Goal: Task Accomplishment & Management: Complete application form

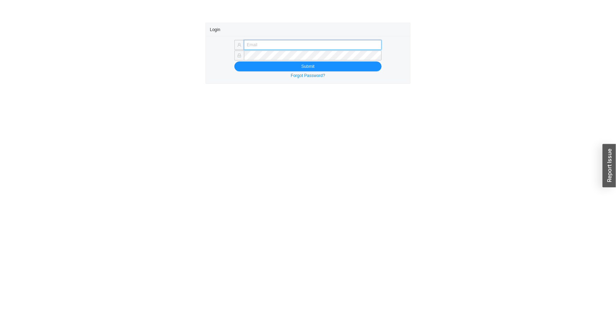
type input "[PERSON_NAME][EMAIL_ADDRESS][DOMAIN_NAME]"
click at [234, 61] on button "Submit" at bounding box center [307, 66] width 147 height 10
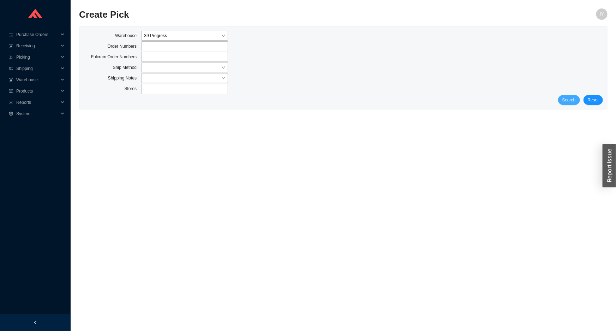
click at [573, 102] on span "Search" at bounding box center [568, 99] width 13 height 7
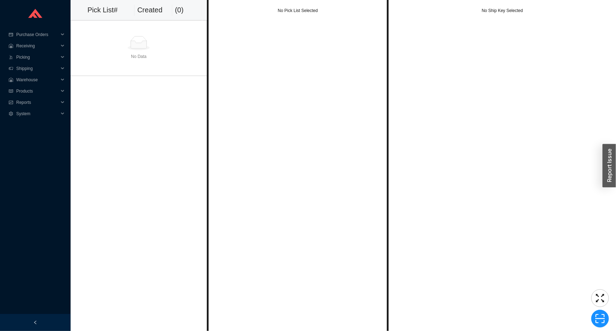
click at [159, 23] on td "No Data" at bounding box center [139, 47] width 136 height 55
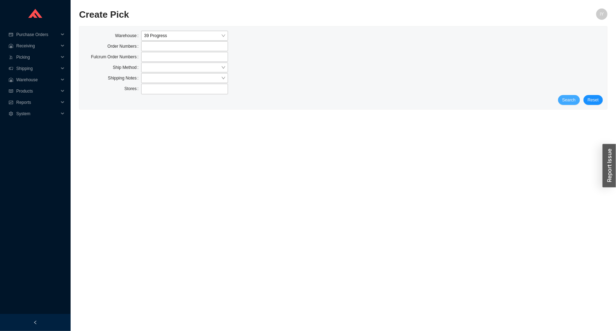
click at [575, 98] on span "Search" at bounding box center [568, 99] width 13 height 7
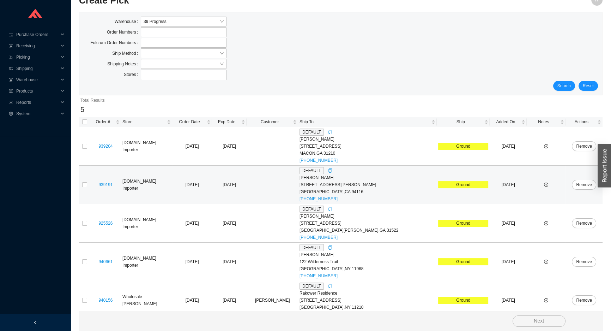
scroll to position [22, 0]
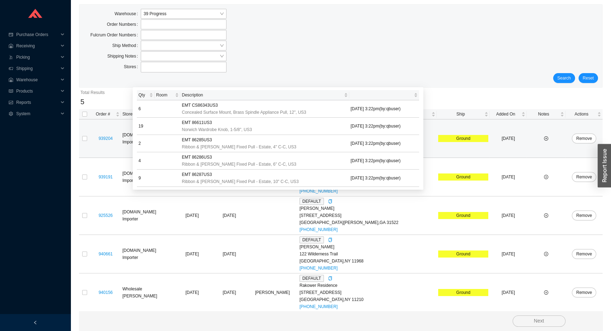
click at [116, 137] on div "939204" at bounding box center [106, 138] width 28 height 7
click at [110, 137] on link "939204" at bounding box center [105, 138] width 14 height 5
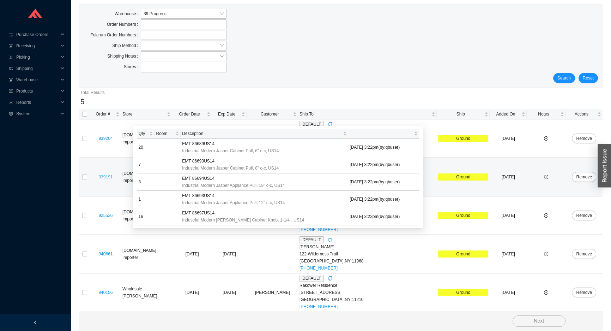
click at [111, 175] on link "939191" at bounding box center [105, 176] width 14 height 5
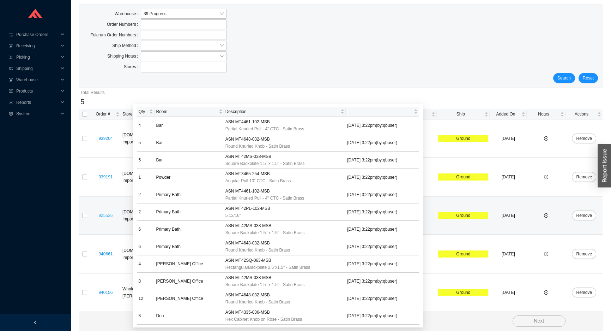
click at [106, 215] on link "925526" at bounding box center [105, 215] width 14 height 5
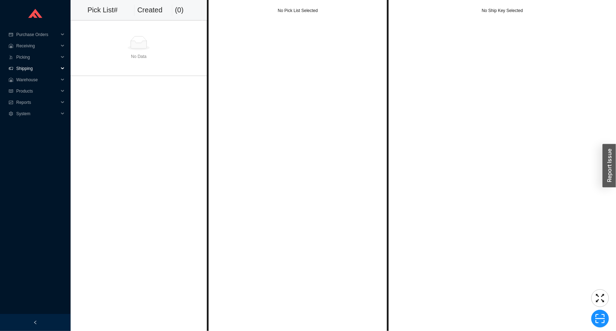
click at [31, 69] on span "Shipping" at bounding box center [37, 68] width 42 height 11
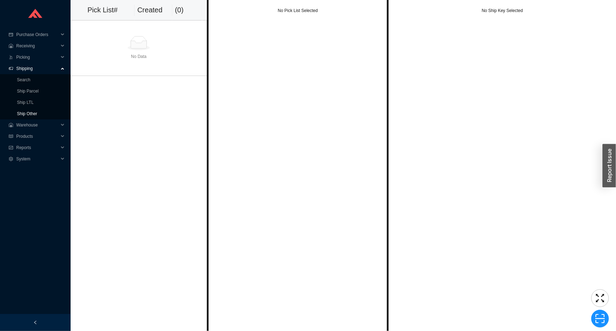
click at [37, 112] on link "Ship Other" at bounding box center [27, 113] width 20 height 5
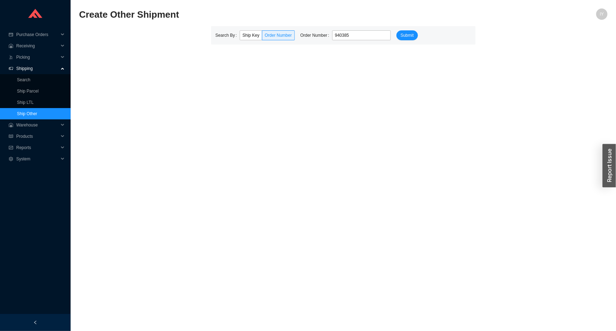
type input "940385"
click at [396, 30] on button "Submit" at bounding box center [407, 35] width 22 height 10
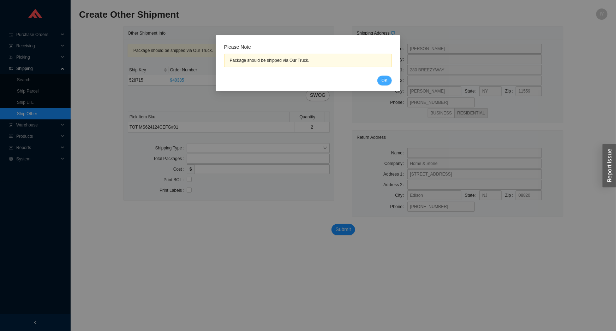
click at [385, 76] on button "OK" at bounding box center [384, 81] width 14 height 10
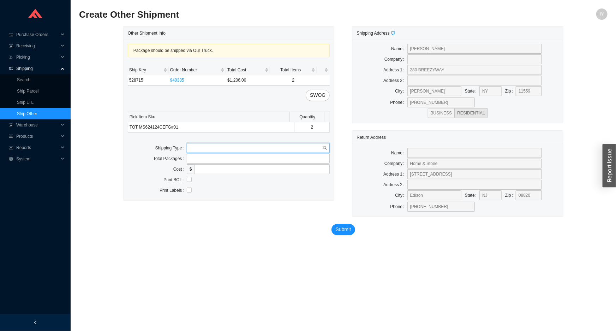
click at [218, 148] on input "search" at bounding box center [255, 147] width 133 height 9
click at [213, 160] on div "Our Truck" at bounding box center [258, 160] width 138 height 6
click at [201, 169] on input "text" at bounding box center [258, 169] width 143 height 10
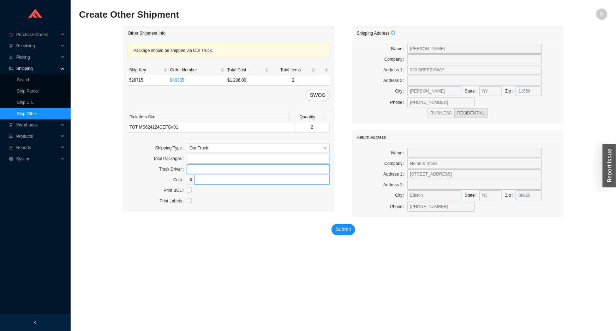
type input "lubav"
click at [190, 191] on input "checkbox" at bounding box center [189, 189] width 5 height 5
checkbox input "true"
drag, startPoint x: 342, startPoint y: 229, endPoint x: 329, endPoint y: 230, distance: 12.4
click at [338, 230] on span "Submit" at bounding box center [344, 229] width 16 height 8
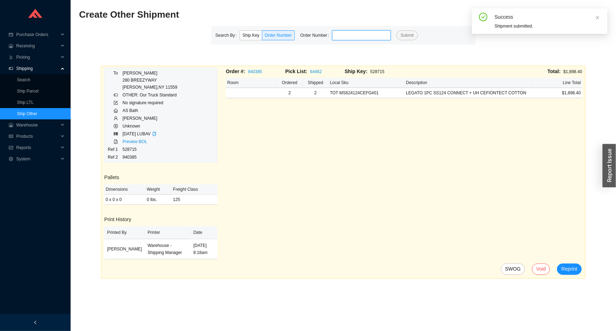
click at [366, 36] on input "tel" at bounding box center [361, 35] width 59 height 10
paste input "940390"
type input "940390"
click at [396, 30] on button "Submit" at bounding box center [407, 35] width 22 height 10
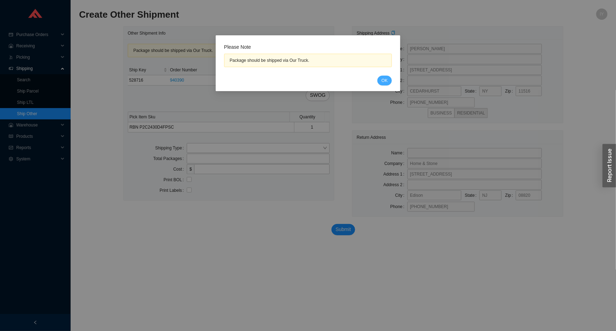
click at [381, 80] on span "OK" at bounding box center [384, 80] width 6 height 7
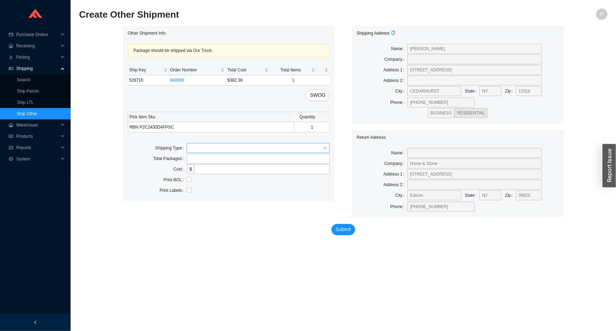
click at [196, 144] on input "search" at bounding box center [255, 147] width 133 height 9
click at [201, 158] on div "Our Truck" at bounding box center [258, 160] width 138 height 6
click at [198, 180] on input "tel" at bounding box center [261, 180] width 135 height 10
click at [192, 165] on input "text" at bounding box center [258, 169] width 143 height 10
type input "lubav"
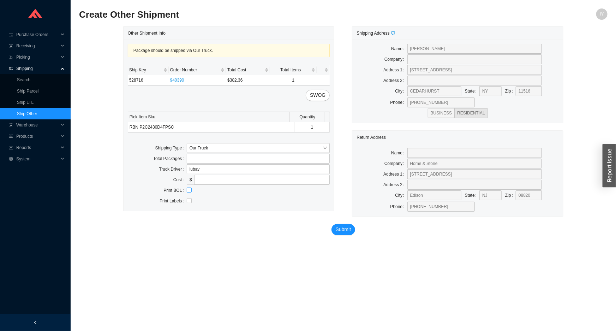
click at [191, 191] on input "checkbox" at bounding box center [189, 189] width 5 height 5
checkbox input "true"
click at [342, 226] on span "Submit" at bounding box center [344, 229] width 16 height 8
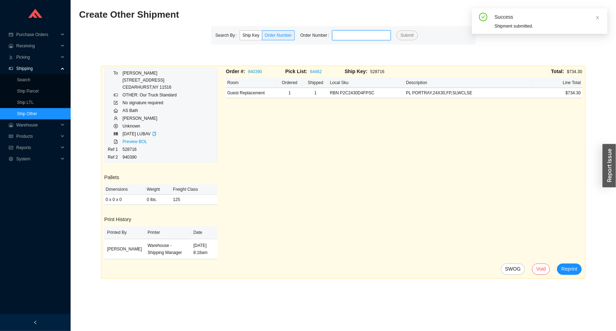
click at [375, 39] on input "tel" at bounding box center [361, 35] width 59 height 10
paste input "937475"
type input "937475"
click at [396, 30] on button "Submit" at bounding box center [407, 35] width 22 height 10
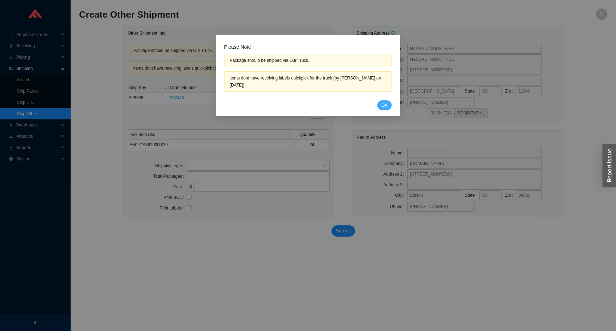
click at [387, 106] on span "OK" at bounding box center [384, 105] width 6 height 7
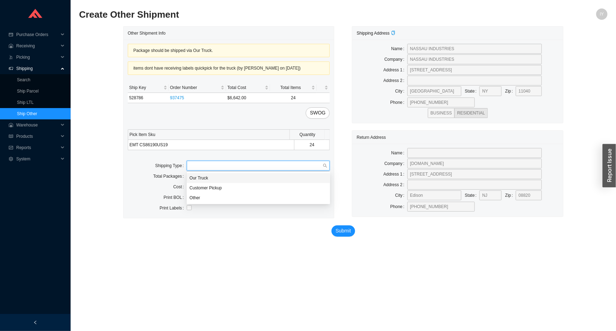
click at [249, 163] on input "search" at bounding box center [255, 165] width 133 height 9
click at [251, 174] on div "Our Truck" at bounding box center [258, 178] width 143 height 10
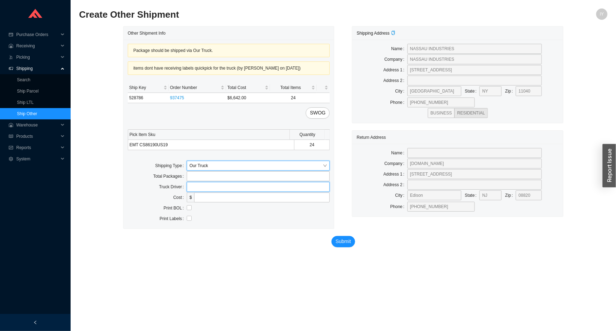
click at [241, 186] on input "text" at bounding box center [258, 187] width 143 height 10
type input "lubav"
click at [191, 206] on input "checkbox" at bounding box center [189, 207] width 5 height 5
checkbox input "true"
click at [343, 242] on span "Submit" at bounding box center [344, 241] width 16 height 8
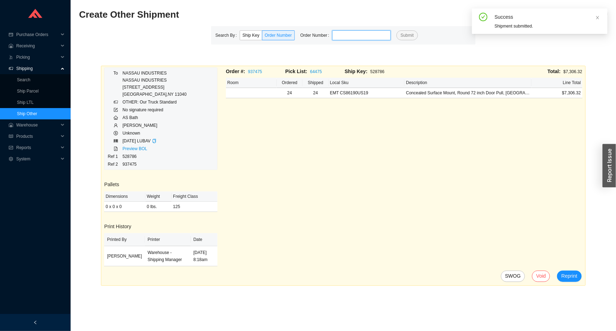
click at [340, 33] on input "tel" at bounding box center [361, 35] width 59 height 10
paste input "937902"
type input "937902"
click at [396, 30] on button "Submit" at bounding box center [407, 35] width 22 height 10
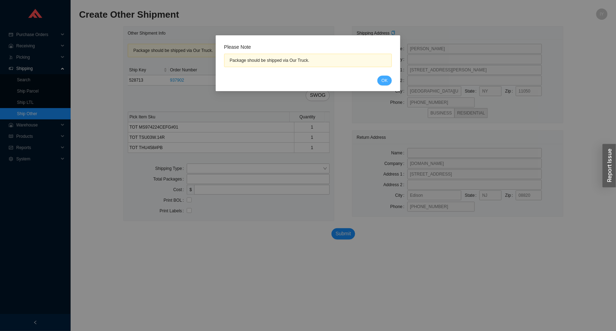
click at [385, 79] on span "OK" at bounding box center [384, 80] width 6 height 7
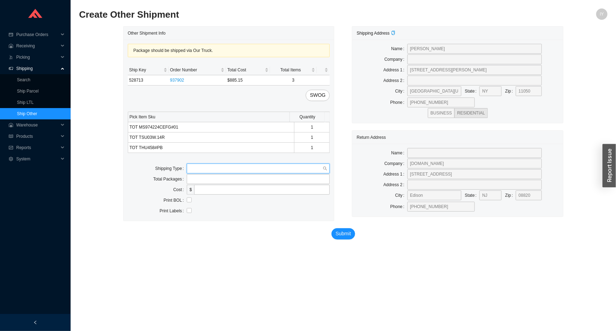
drag, startPoint x: 217, startPoint y: 169, endPoint x: 218, endPoint y: 182, distance: 12.4
click at [217, 170] on input "search" at bounding box center [255, 168] width 133 height 9
click at [218, 182] on div "Our Truck" at bounding box center [258, 180] width 138 height 6
click at [207, 192] on input "text" at bounding box center [258, 190] width 143 height 10
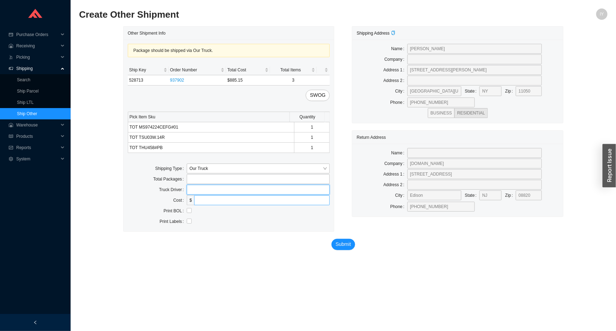
type input "lubav"
click at [187, 212] on input "checkbox" at bounding box center [189, 210] width 5 height 5
checkbox input "true"
click at [348, 246] on span "Submit" at bounding box center [344, 244] width 16 height 8
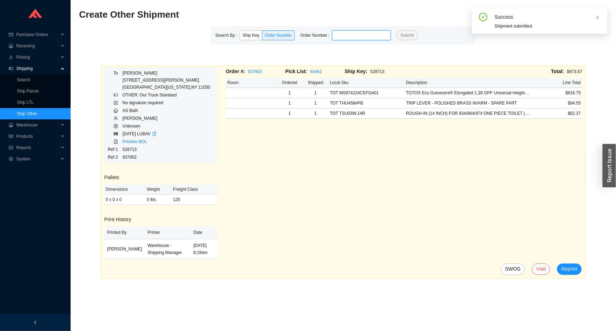
click at [356, 34] on input "tel" at bounding box center [361, 35] width 59 height 10
paste input "839271"
type input "839271"
click at [396, 30] on button "Submit" at bounding box center [407, 35] width 22 height 10
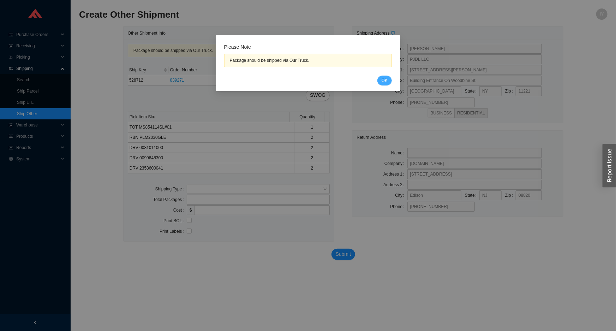
click at [387, 80] on span "OK" at bounding box center [384, 80] width 6 height 7
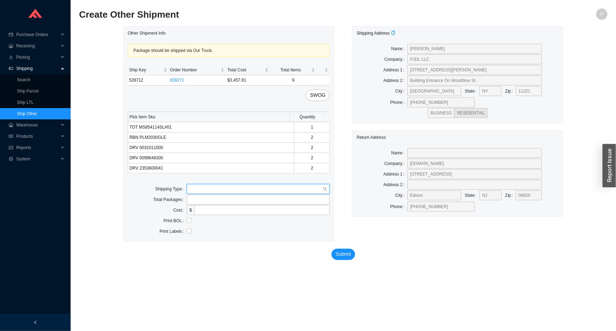
click at [198, 187] on input "search" at bounding box center [255, 188] width 133 height 9
click at [211, 201] on div "Our Truck" at bounding box center [258, 201] width 138 height 6
click at [190, 229] on input "checkbox" at bounding box center [189, 230] width 5 height 5
checkbox input "true"
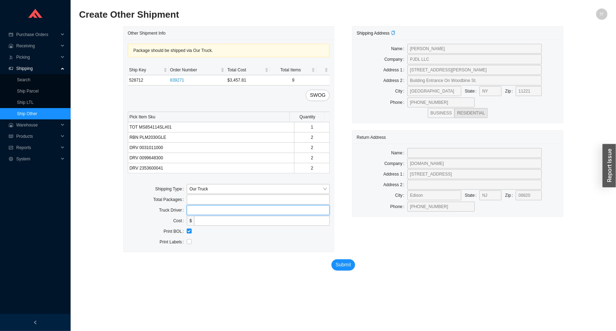
click at [196, 211] on input "text" at bounding box center [258, 210] width 143 height 10
type input "lubav"
click at [346, 264] on span "Submit" at bounding box center [344, 264] width 16 height 8
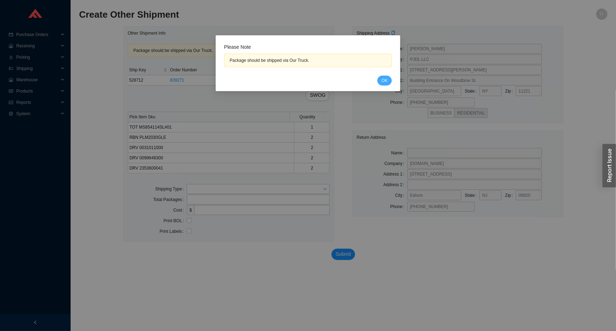
drag, startPoint x: 383, startPoint y: 79, endPoint x: 378, endPoint y: 75, distance: 6.7
click at [383, 79] on span "OK" at bounding box center [384, 80] width 6 height 7
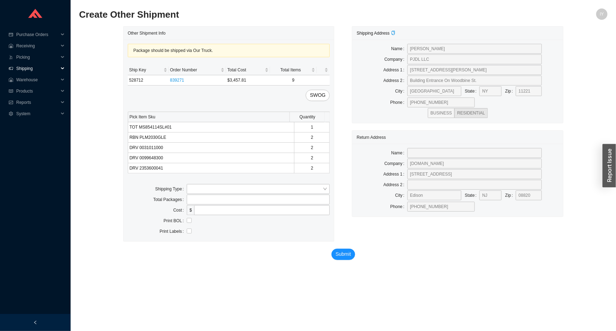
click at [39, 66] on span "Shipping" at bounding box center [37, 68] width 42 height 11
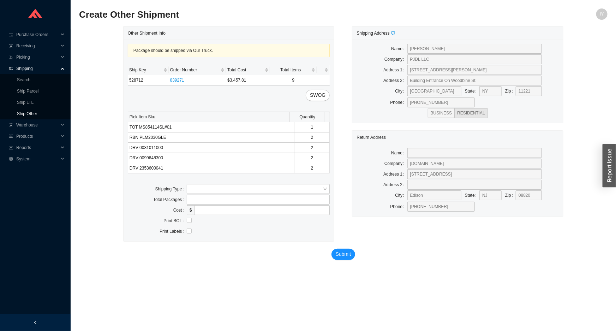
click at [37, 111] on link "Ship Other" at bounding box center [27, 113] width 20 height 5
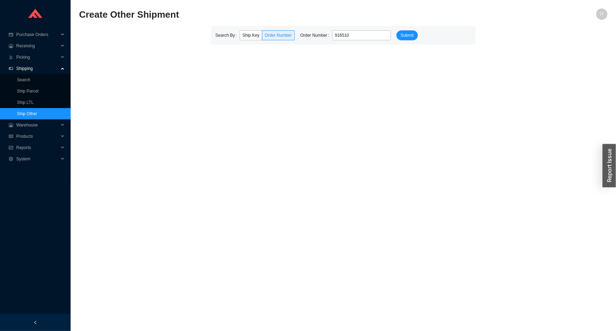
type input "916510"
click at [396, 30] on button "Submit" at bounding box center [407, 35] width 22 height 10
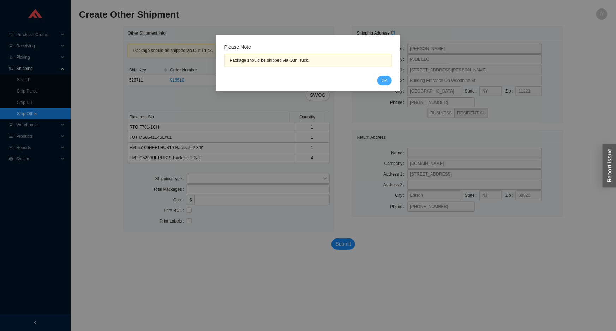
click at [386, 80] on span "OK" at bounding box center [384, 80] width 6 height 7
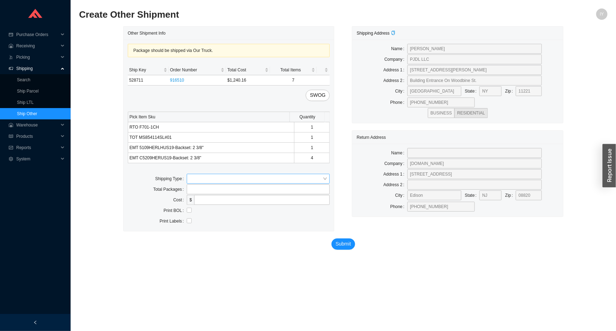
click at [214, 183] on div "Package should be shipped via Our Truck. Ship Key Order Number Total Cost Total…" at bounding box center [228, 135] width 211 height 191
drag, startPoint x: 216, startPoint y: 177, endPoint x: 216, endPoint y: 184, distance: 7.1
click at [216, 178] on input "search" at bounding box center [255, 178] width 133 height 9
click at [217, 189] on div "Our Truck" at bounding box center [258, 191] width 138 height 6
click at [198, 200] on input "text" at bounding box center [258, 200] width 143 height 10
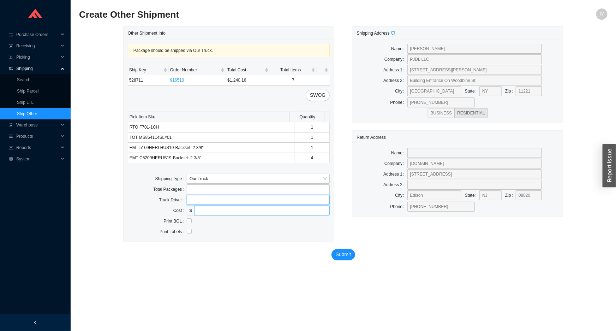
type input "lubav"
click at [187, 222] on input "checkbox" at bounding box center [189, 220] width 5 height 5
checkbox input "true"
click at [341, 258] on span "Submit" at bounding box center [344, 254] width 16 height 8
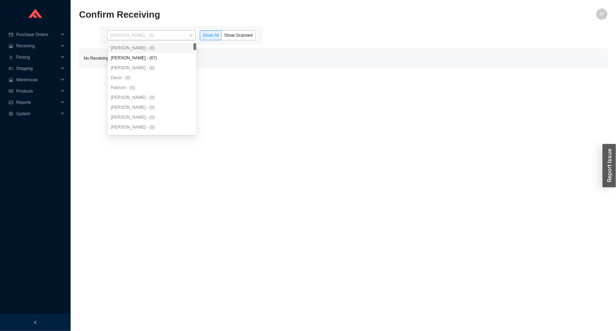
drag, startPoint x: 169, startPoint y: 35, endPoint x: 160, endPoint y: 50, distance: 17.5
click at [169, 35] on span "Issac Yoselovsky - (0)" at bounding box center [151, 35] width 83 height 9
click at [158, 58] on div "Angel Negron - (67)" at bounding box center [152, 58] width 83 height 6
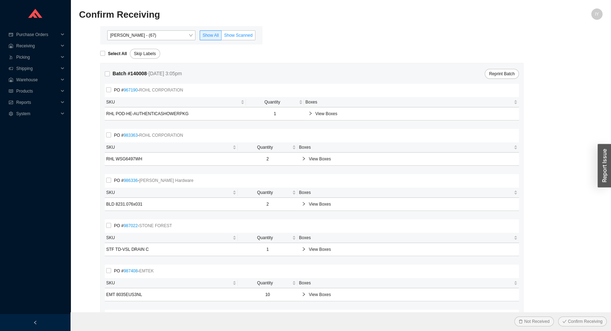
click at [235, 35] on span "Show Scanned" at bounding box center [238, 35] width 29 height 5
click at [222, 37] on input "Show Scanned" at bounding box center [222, 37] width 0 height 0
click at [107, 52] on span "Select All" at bounding box center [117, 53] width 25 height 7
click at [105, 52] on input "Select All" at bounding box center [102, 53] width 5 height 5
checkbox input "true"
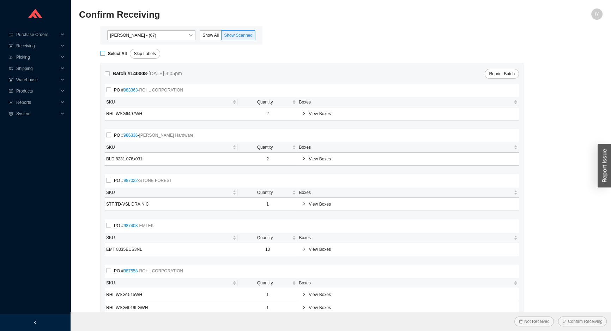
checkbox input "true"
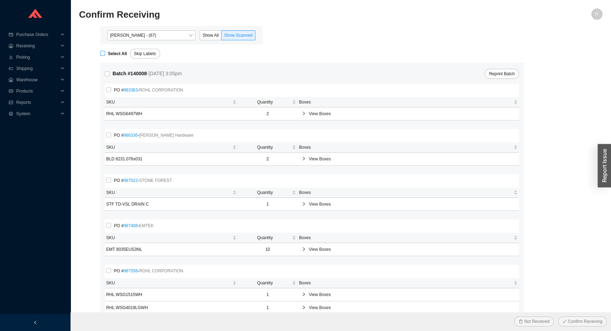
checkbox input "true"
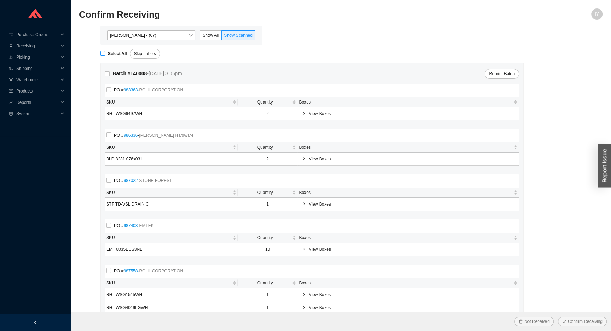
checkbox input "true"
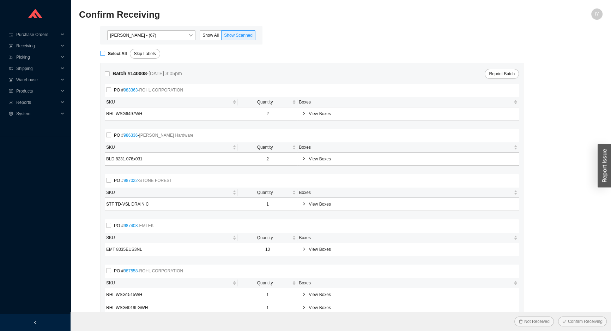
checkbox input "true"
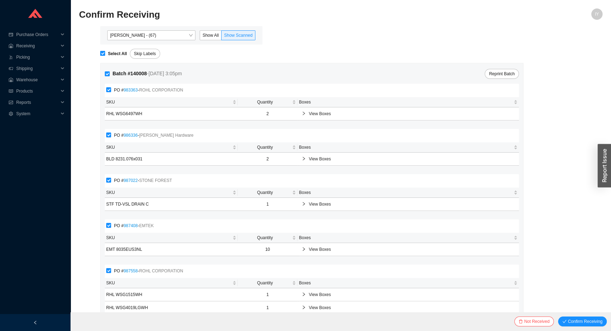
click at [558, 316] on button "Confirm Receiving" at bounding box center [582, 321] width 49 height 10
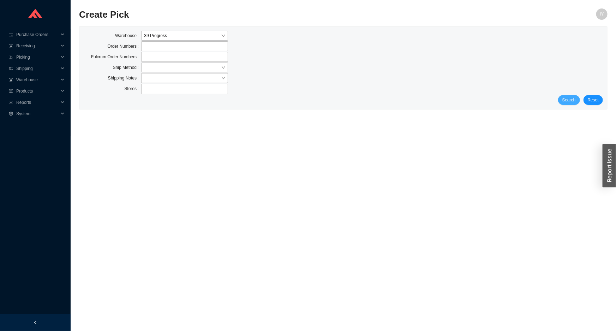
click at [578, 102] on button "Search" at bounding box center [569, 100] width 22 height 10
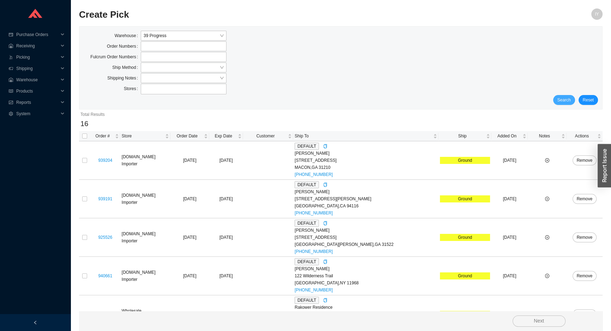
click at [575, 102] on button "Search" at bounding box center [564, 100] width 22 height 10
click at [574, 102] on button "Search" at bounding box center [564, 100] width 22 height 10
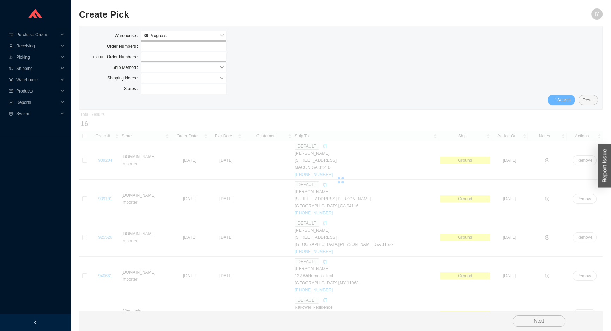
click at [574, 102] on button "Search" at bounding box center [562, 100] width 28 height 10
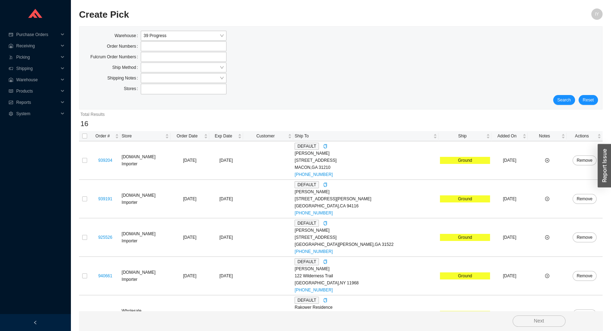
click at [574, 102] on button "Search" at bounding box center [564, 100] width 22 height 10
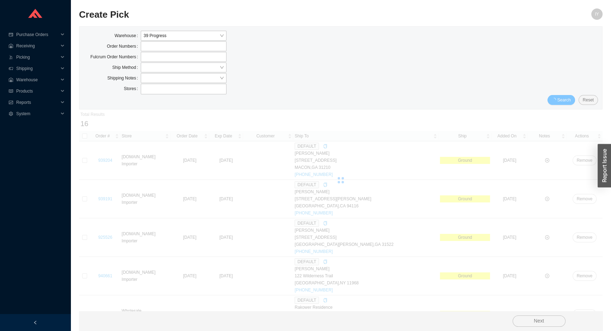
click at [574, 102] on button "Search" at bounding box center [562, 100] width 28 height 10
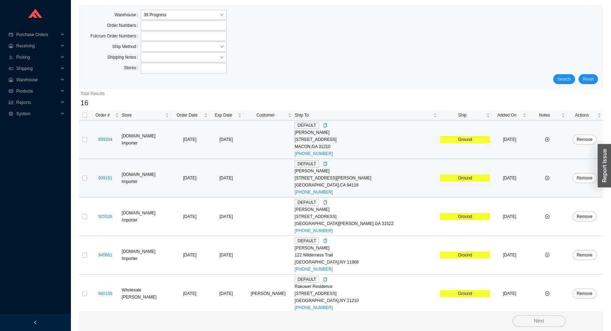
scroll to position [32, 0]
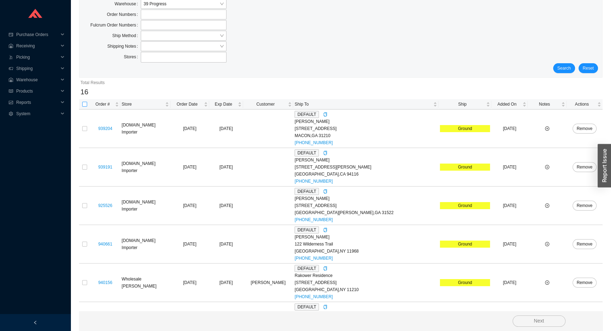
click at [83, 102] on input "checkbox" at bounding box center [84, 104] width 5 height 5
checkbox input "true"
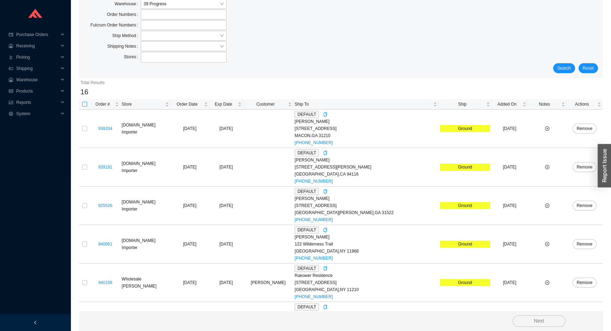
checkbox input "true"
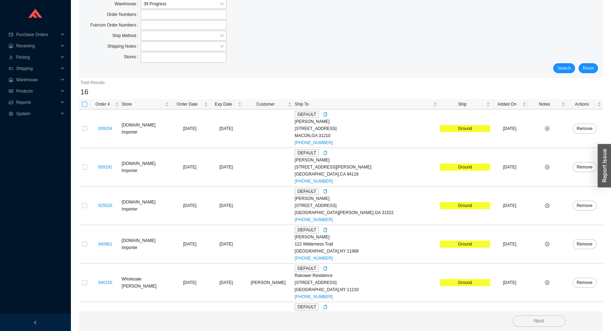
checkbox input "true"
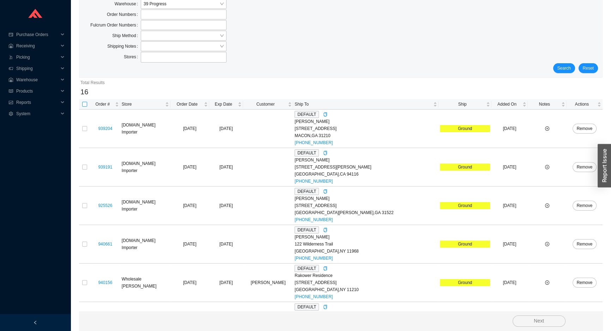
checkbox input "true"
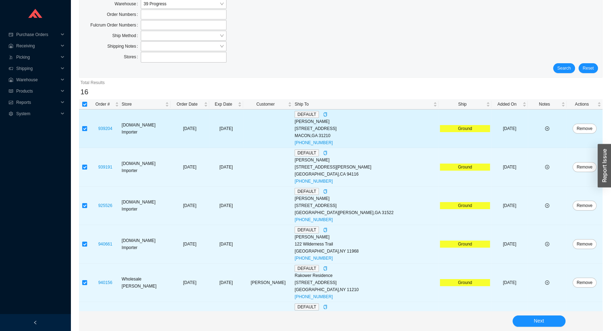
click at [83, 129] on input "checkbox" at bounding box center [84, 128] width 5 height 5
checkbox input "false"
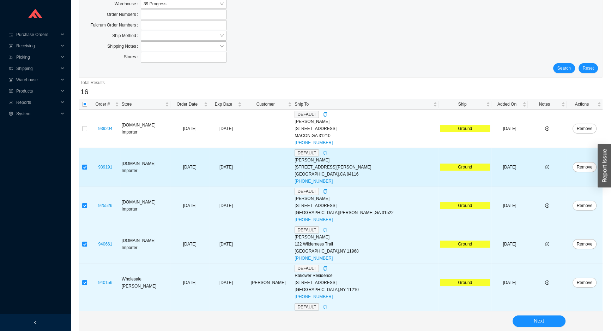
click at [83, 171] on td at bounding box center [84, 167] width 11 height 38
click at [84, 168] on input "checkbox" at bounding box center [84, 166] width 5 height 5
checkbox input "false"
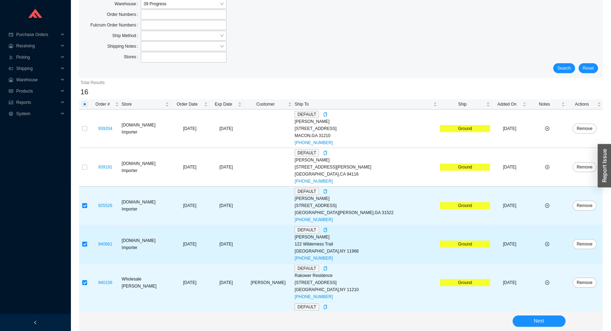
drag, startPoint x: 86, startPoint y: 205, endPoint x: 83, endPoint y: 235, distance: 30.5
click at [86, 206] on input "checkbox" at bounding box center [84, 205] width 5 height 5
checkbox input "false"
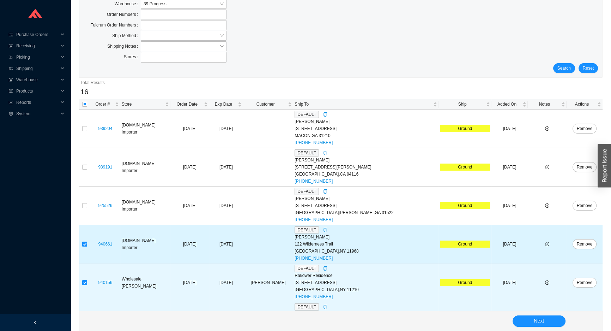
click at [84, 243] on input "checkbox" at bounding box center [84, 243] width 5 height 5
checkbox input "false"
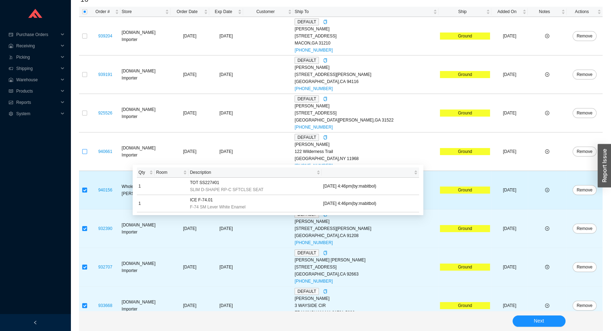
scroll to position [128, 0]
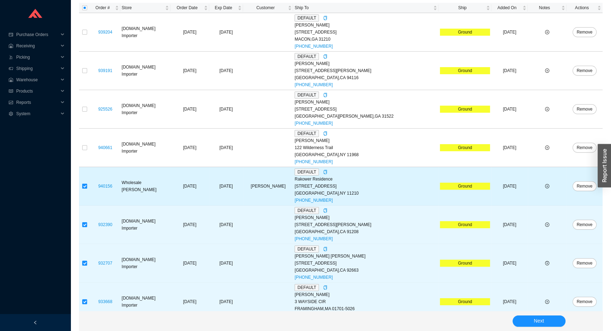
click at [84, 183] on input "checkbox" at bounding box center [84, 185] width 5 height 5
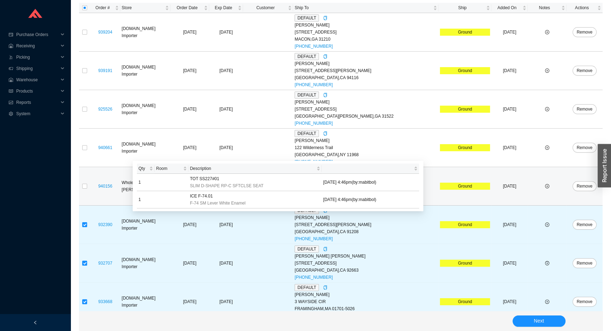
click at [101, 187] on div "940156" at bounding box center [105, 185] width 27 height 7
click at [105, 183] on link "940156" at bounding box center [105, 185] width 14 height 5
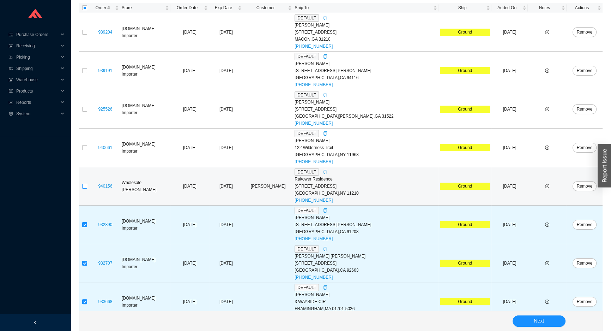
click at [85, 183] on input "checkbox" at bounding box center [84, 185] width 5 height 5
checkbox input "true"
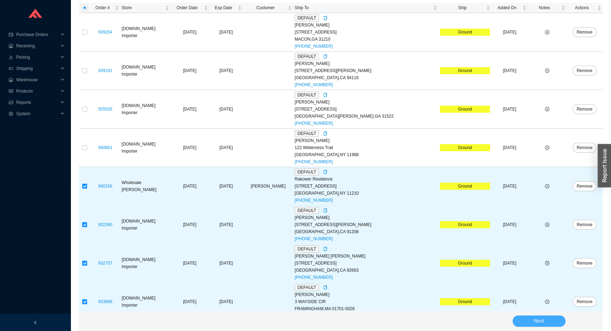
click at [561, 321] on button "Next" at bounding box center [539, 320] width 53 height 11
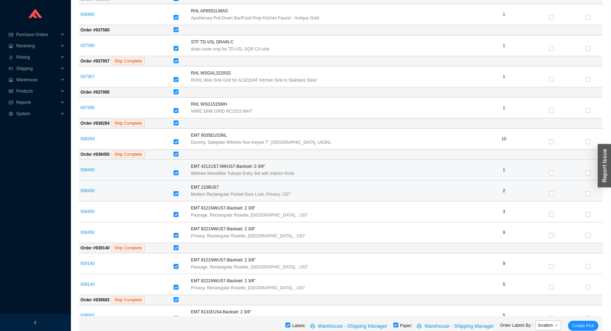
scroll to position [289, 0]
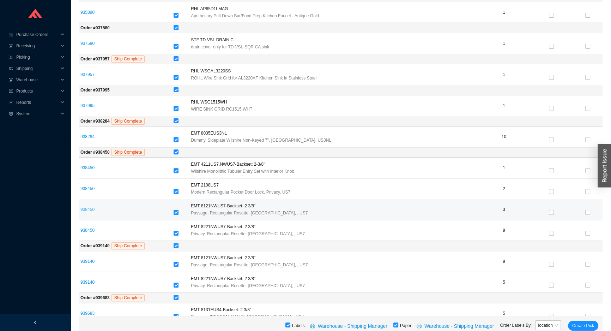
click at [89, 207] on link "938450" at bounding box center [87, 209] width 14 height 5
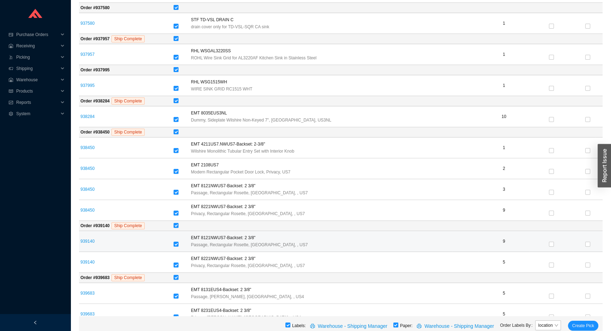
scroll to position [320, 0]
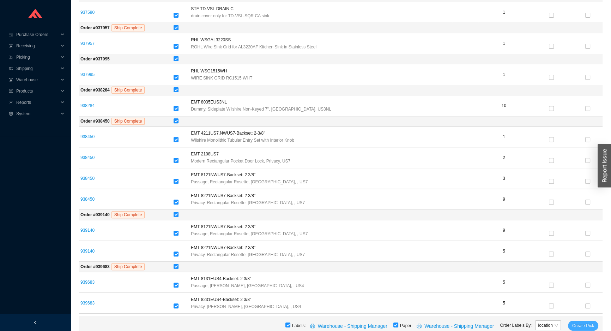
click at [580, 325] on span "Create Pick" at bounding box center [583, 325] width 22 height 7
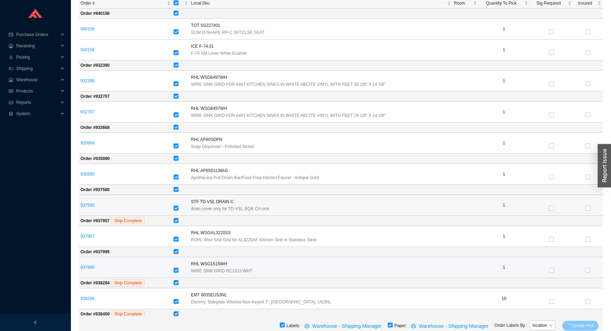
scroll to position [59, 0]
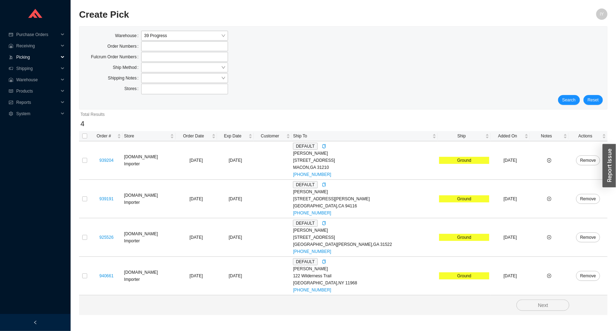
click at [44, 55] on span "Picking" at bounding box center [37, 57] width 42 height 11
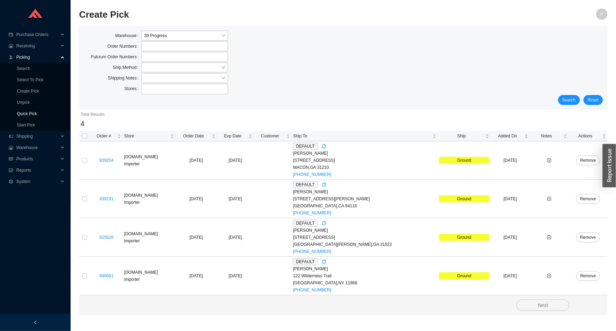
click at [30, 111] on link "Quick Pick" at bounding box center [27, 113] width 20 height 5
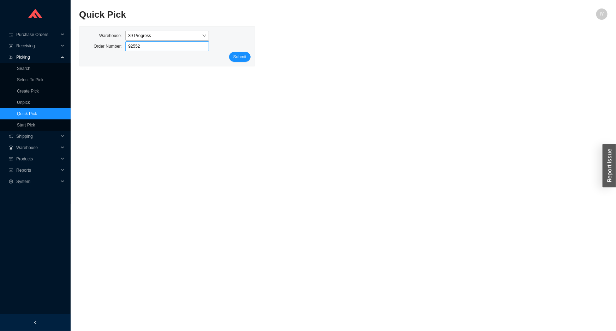
type input "925526"
click button "Submit" at bounding box center [240, 57] width 22 height 10
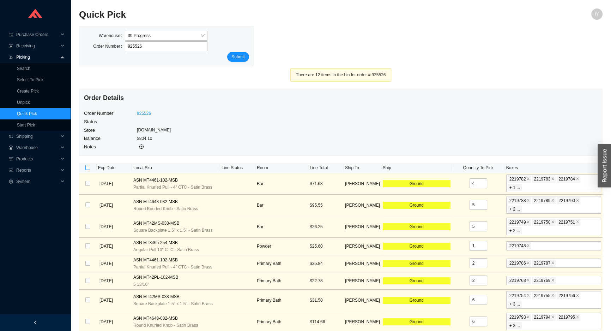
click at [87, 165] on input "checkbox" at bounding box center [87, 167] width 5 height 5
checkbox input "true"
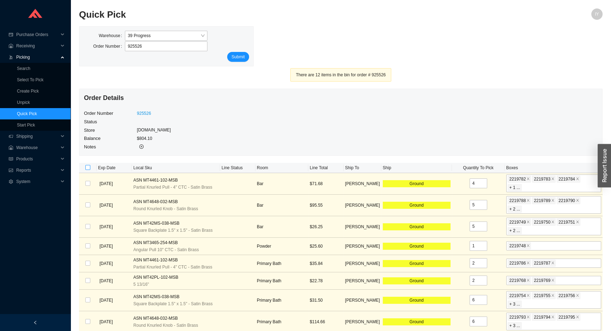
checkbox input "true"
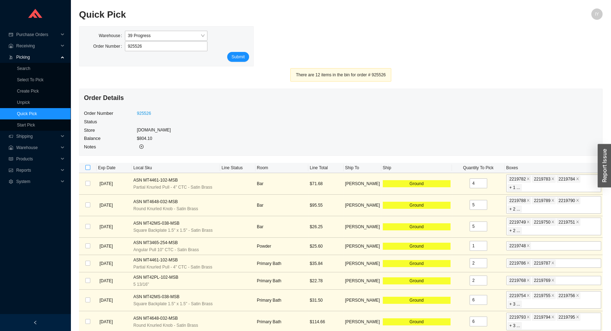
checkbox input "true"
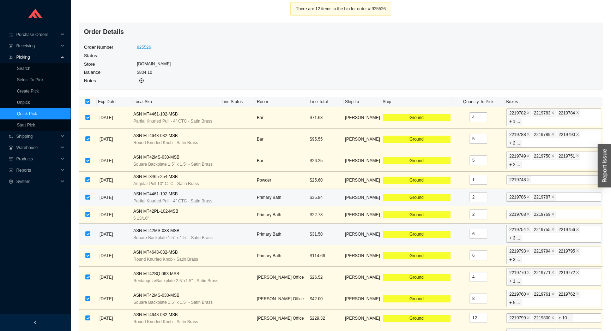
scroll to position [66, 0]
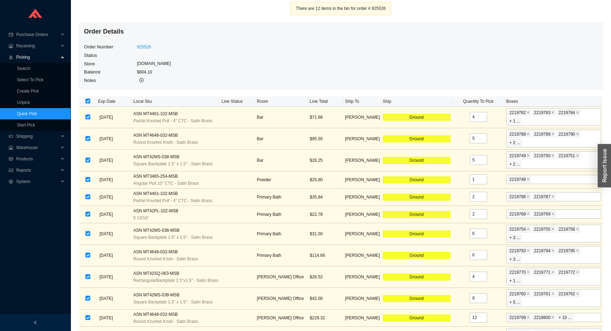
checkbox input "true"
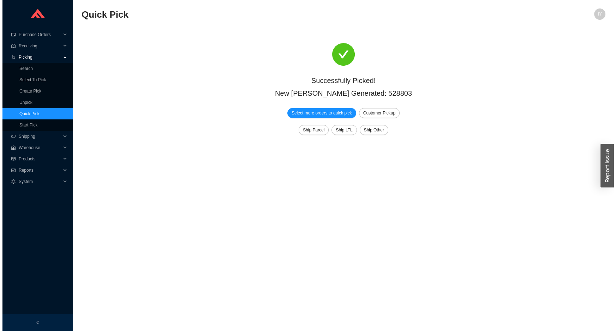
scroll to position [0, 0]
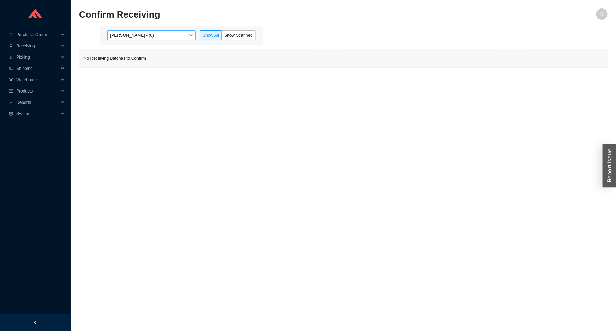
click at [151, 34] on span "[PERSON_NAME] - (0)" at bounding box center [151, 35] width 83 height 9
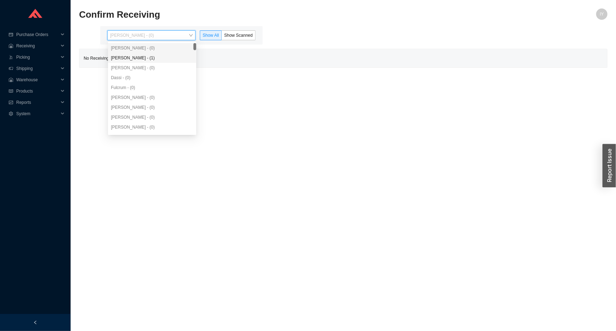
click at [134, 57] on div "[PERSON_NAME] - (1)" at bounding box center [152, 58] width 83 height 6
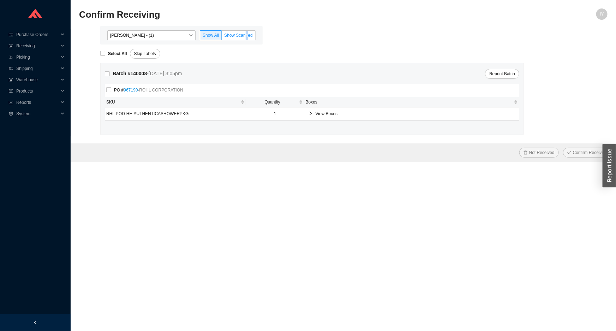
click at [244, 35] on span "Show Scanned" at bounding box center [238, 35] width 29 height 5
click at [243, 35] on span "Show Scanned" at bounding box center [238, 35] width 29 height 5
click at [222, 37] on input "Show Scanned" at bounding box center [222, 37] width 0 height 0
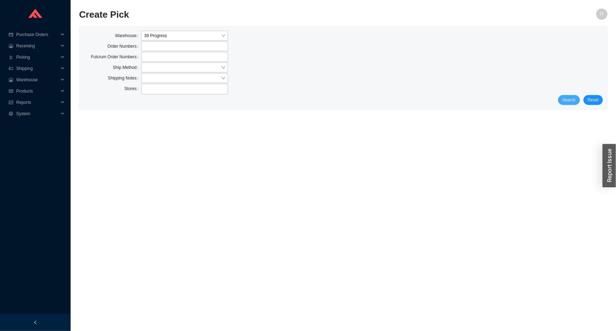
click at [566, 95] on button "Search" at bounding box center [569, 100] width 22 height 10
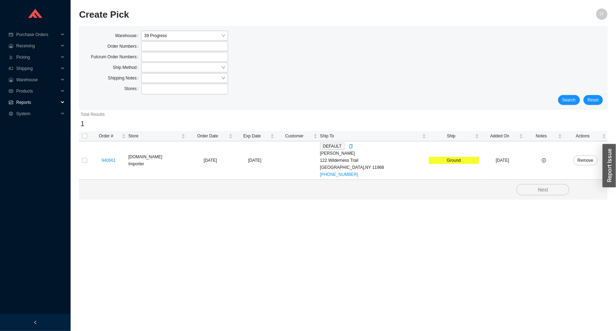
click at [28, 102] on span "Reports" at bounding box center [37, 102] width 42 height 11
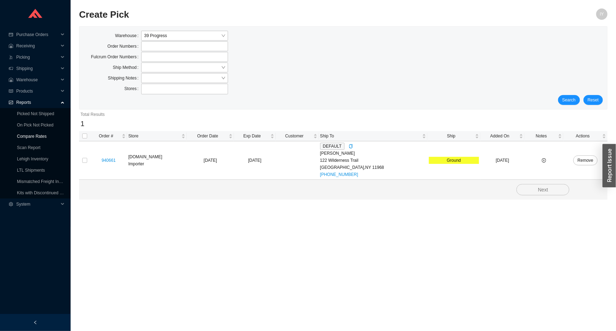
click at [33, 135] on link "Compare Rates" at bounding box center [32, 136] width 30 height 5
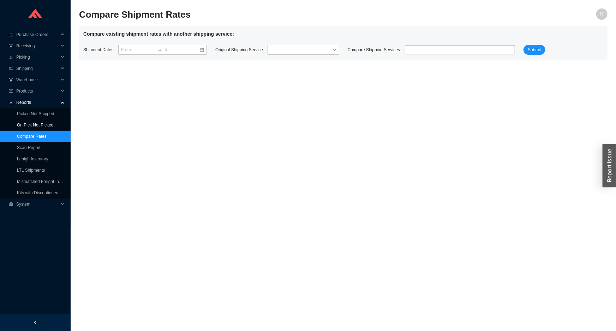
click at [32, 127] on link "On Pick Not Picked" at bounding box center [35, 124] width 36 height 5
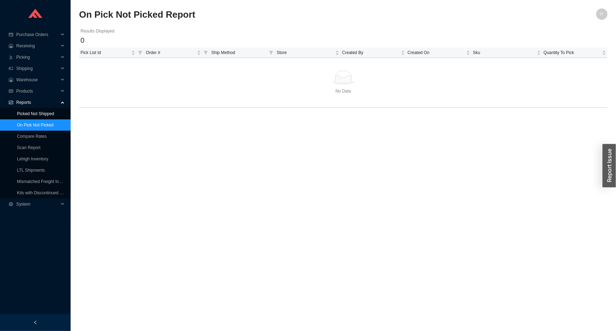
click at [29, 113] on link "Picked Not Shipped" at bounding box center [35, 113] width 37 height 5
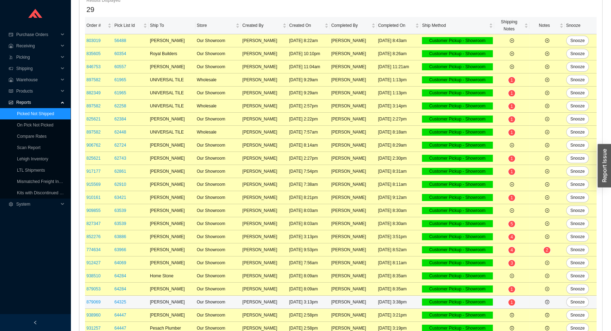
scroll to position [169, 0]
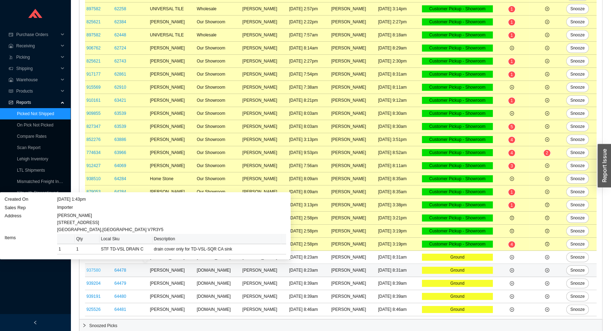
click at [97, 268] on link "937580" at bounding box center [93, 269] width 14 height 5
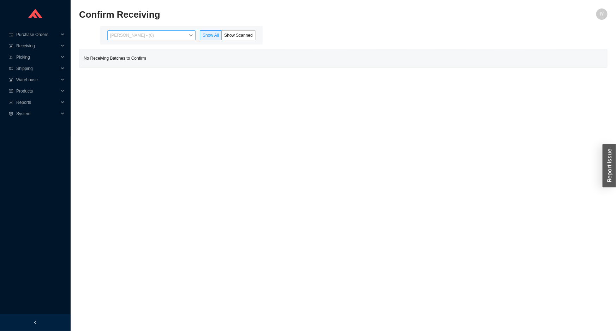
drag, startPoint x: 136, startPoint y: 34, endPoint x: 138, endPoint y: 72, distance: 38.2
click at [136, 34] on span "[PERSON_NAME] - (0)" at bounding box center [151, 35] width 83 height 9
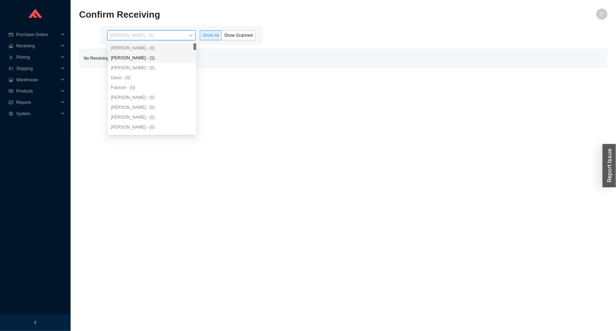
click at [141, 61] on div "[PERSON_NAME] - (1)" at bounding box center [152, 58] width 88 height 10
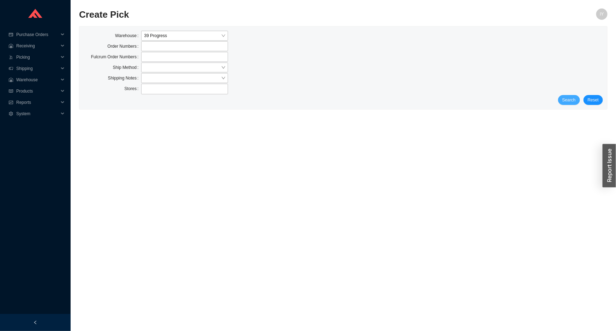
click at [563, 97] on button "Search" at bounding box center [569, 100] width 22 height 10
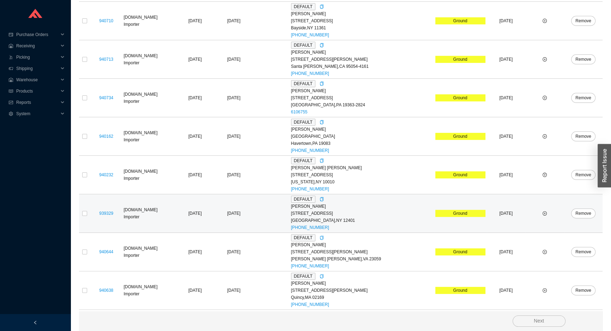
scroll to position [253, 0]
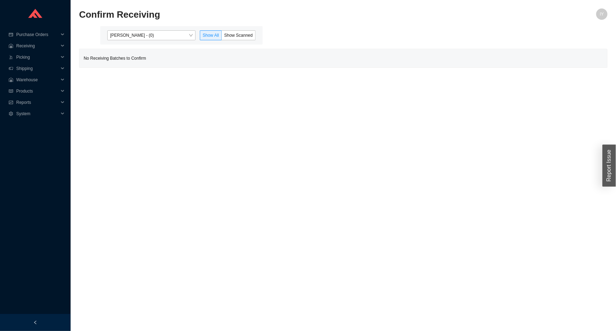
click at [187, 41] on div "[PERSON_NAME] - (0) Show All Show Scanned" at bounding box center [181, 35] width 162 height 18
click at [231, 31] on label "Show Scanned" at bounding box center [239, 35] width 34 height 10
click at [222, 37] on input "Show Scanned" at bounding box center [222, 37] width 0 height 0
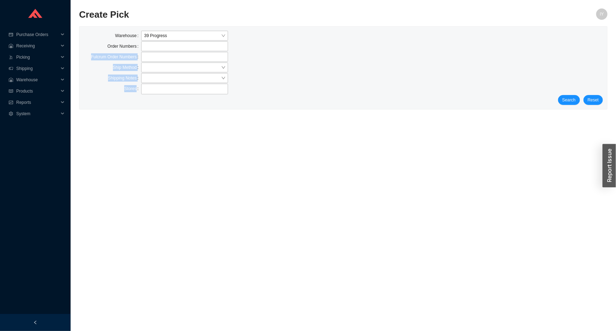
drag, startPoint x: 0, startPoint y: 0, endPoint x: 544, endPoint y: 106, distance: 554.7
click at [543, 105] on div "Warehouse 39 Progress Order Numbers Fulcrum Order Numbers Ship Method Shipping …" at bounding box center [342, 67] width 527 height 83
click at [567, 94] on form "Warehouse 39 Progress Order Numbers Fulcrum Order Numbers Ship Method Shipping …" at bounding box center [343, 68] width 519 height 74
click at [564, 97] on span "Search" at bounding box center [568, 99] width 13 height 7
